Goal: Information Seeking & Learning: Learn about a topic

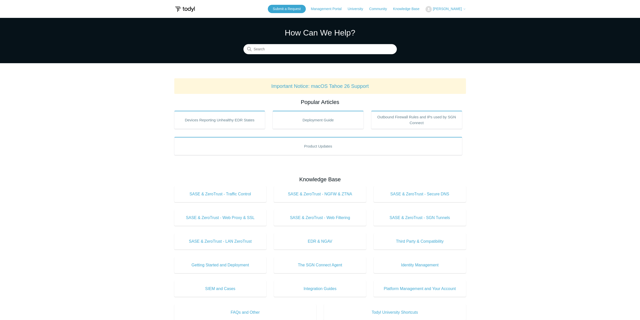
click at [444, 9] on span "[PERSON_NAME]" at bounding box center [447, 9] width 29 height 4
click at [458, 19] on link "My Support Requests" at bounding box center [450, 19] width 49 height 9
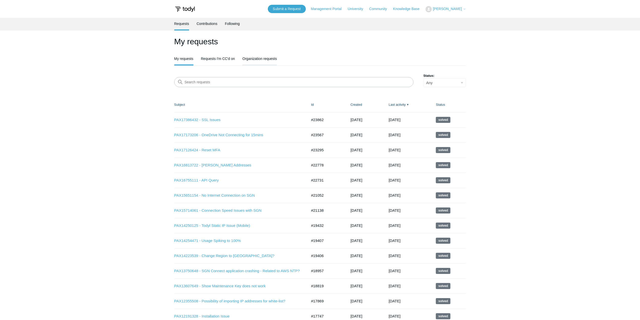
click at [255, 56] on link "Organization requests" at bounding box center [259, 58] width 34 height 11
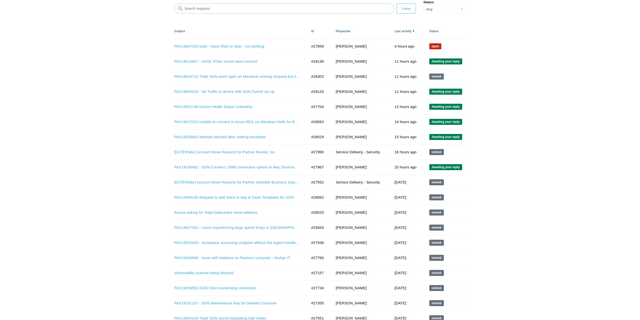
scroll to position [75, 0]
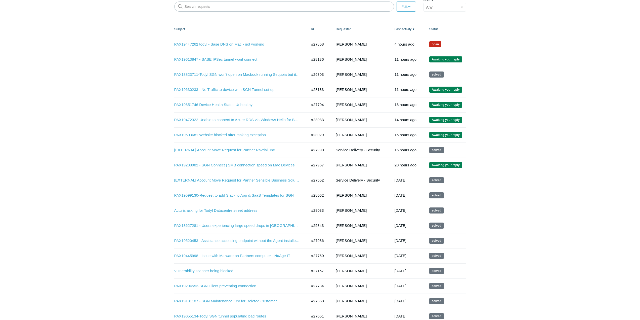
click at [217, 210] on link "Acturis asking for Todyl Datacentre street address" at bounding box center [237, 210] width 126 height 6
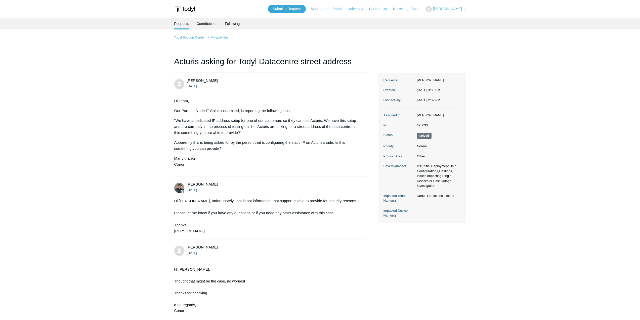
drag, startPoint x: 51, startPoint y: 115, endPoint x: 41, endPoint y: 102, distance: 16.8
click at [51, 115] on main "Requests Contributions Following Todyl Support Center My activities Acturis ask…" at bounding box center [320, 201] width 640 height 366
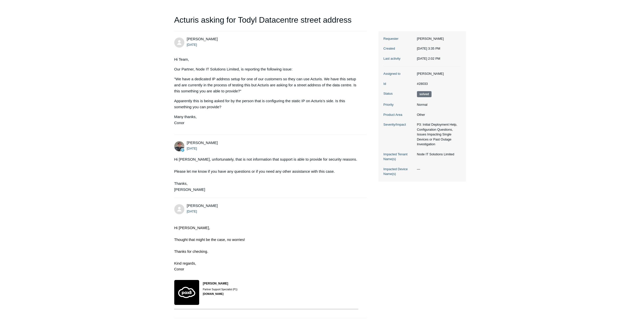
scroll to position [99, 0]
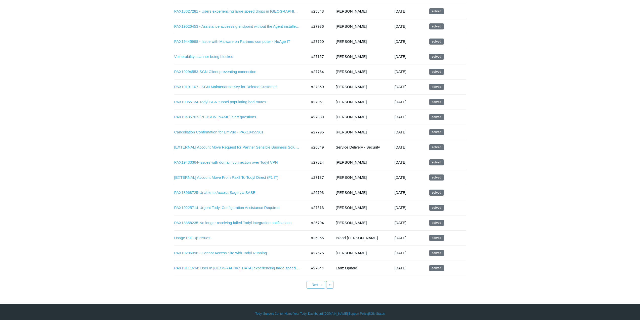
scroll to position [293, 0]
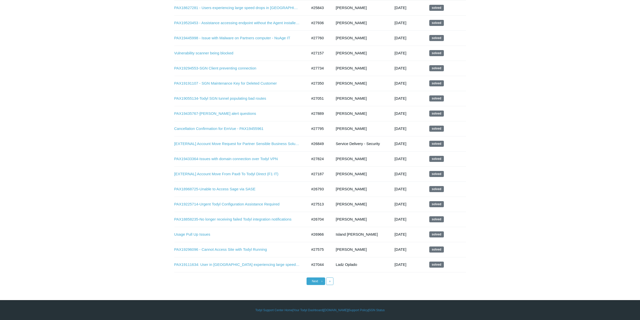
click at [317, 281] on span "Next" at bounding box center [315, 281] width 6 height 4
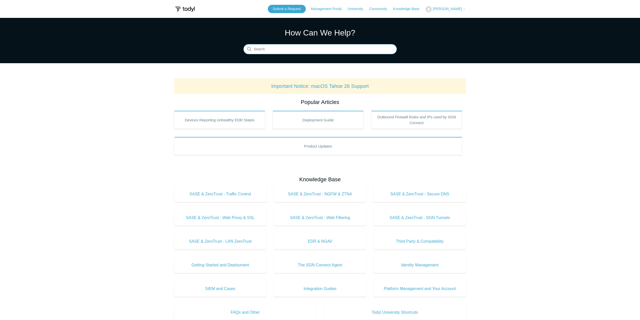
click at [316, 47] on input "Search" at bounding box center [319, 49] width 153 height 10
click at [345, 48] on input "Search" at bounding box center [319, 49] width 153 height 10
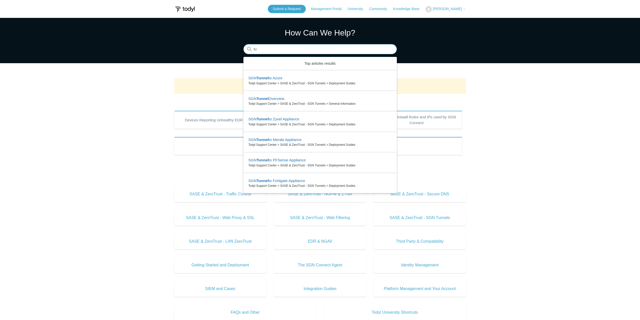
type input "t"
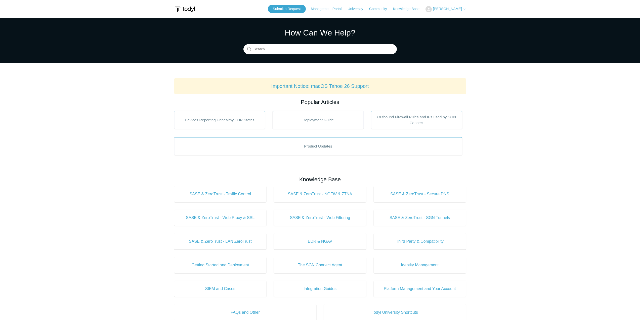
drag, startPoint x: 284, startPoint y: 59, endPoint x: 280, endPoint y: 54, distance: 6.2
click at [282, 57] on section "How Can We Help? Search" at bounding box center [320, 40] width 640 height 45
click at [278, 51] on input "Search" at bounding box center [319, 49] width 153 height 10
paste input "HTTP/1.1"
type input "HTTP/1.1"
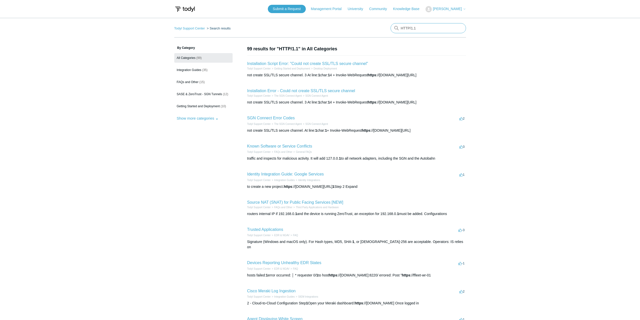
click at [411, 29] on input "HTTP/1.1" at bounding box center [428, 28] width 75 height 10
type input "HTTP 1.1"
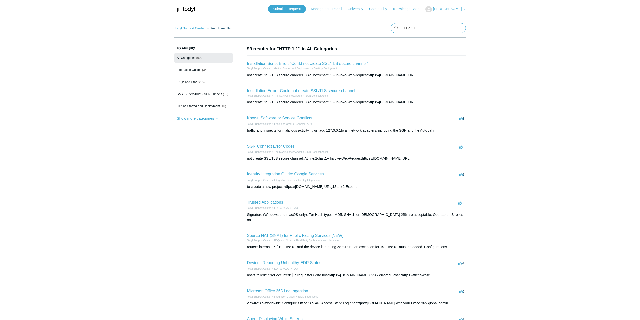
drag, startPoint x: 423, startPoint y: 25, endPoint x: 375, endPoint y: 30, distance: 47.8
click at [375, 30] on nav "Todyl Support Center Search results HTTP 1.1" at bounding box center [320, 30] width 292 height 14
type input "tunneling"
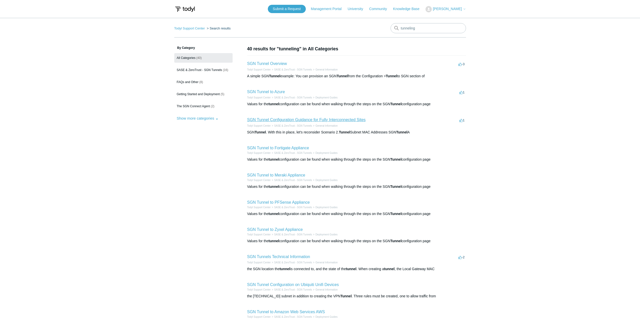
click at [331, 119] on link "SGN Tunnel Configuration Guidance for Fully Interconnected Sites" at bounding box center [306, 119] width 118 height 4
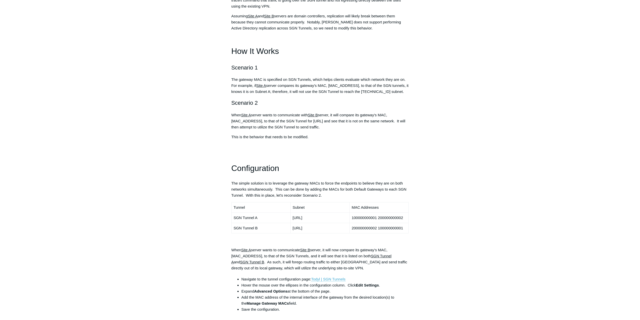
scroll to position [226, 0]
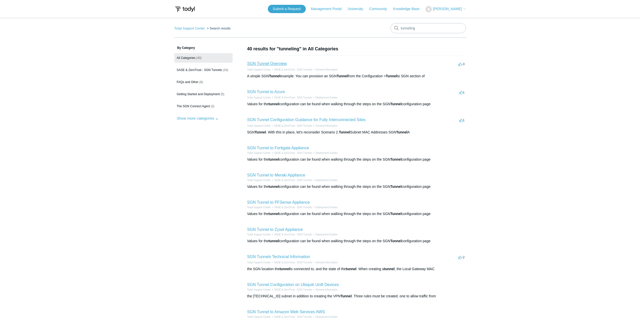
click at [276, 65] on link "SGN Tunnel Overview" at bounding box center [267, 63] width 40 height 4
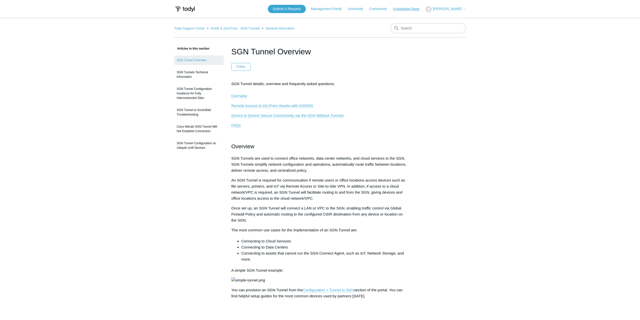
click at [413, 9] on link "Knowledge Base" at bounding box center [408, 8] width 31 height 5
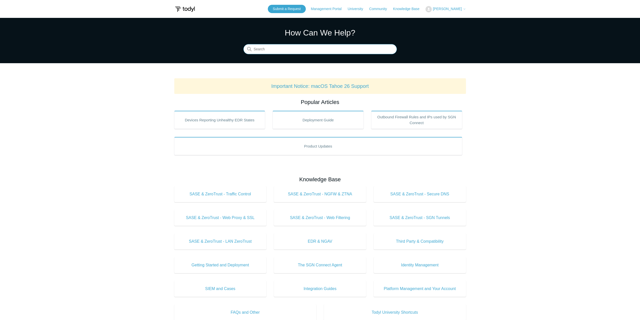
click at [321, 47] on input "Search" at bounding box center [319, 49] width 153 height 10
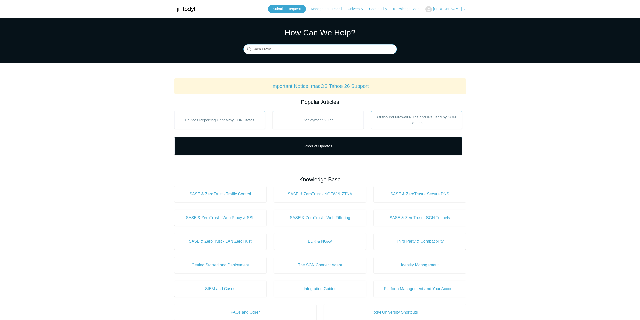
type input "Web Proxy"
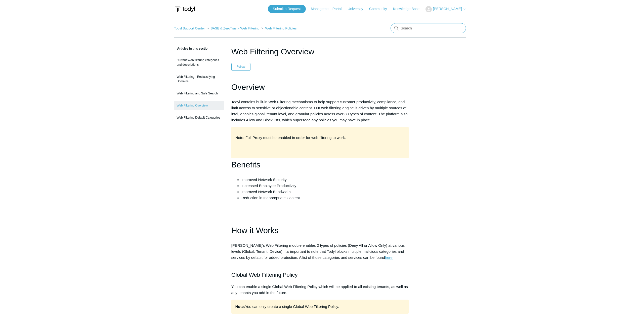
click at [417, 26] on input "Search" at bounding box center [428, 28] width 75 height 10
type input "sase configuration"
